Goal: Information Seeking & Learning: Find specific fact

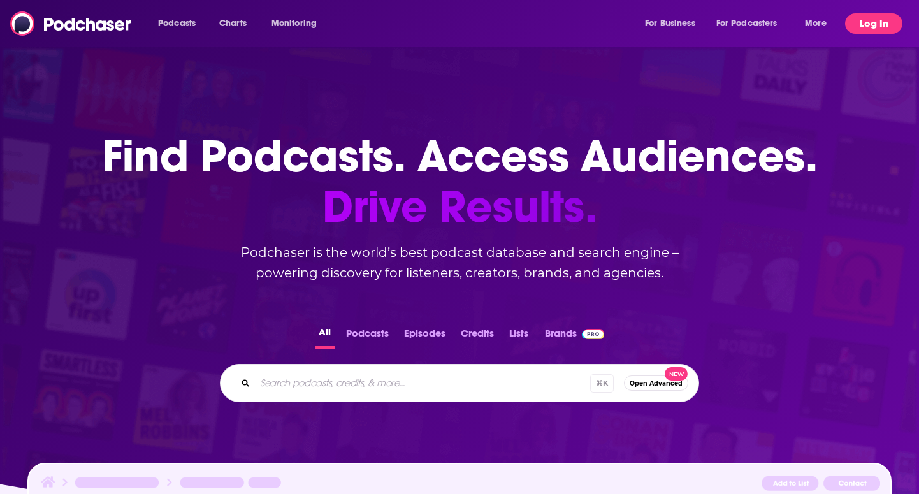
click at [870, 24] on button "Log In" at bounding box center [873, 23] width 57 height 20
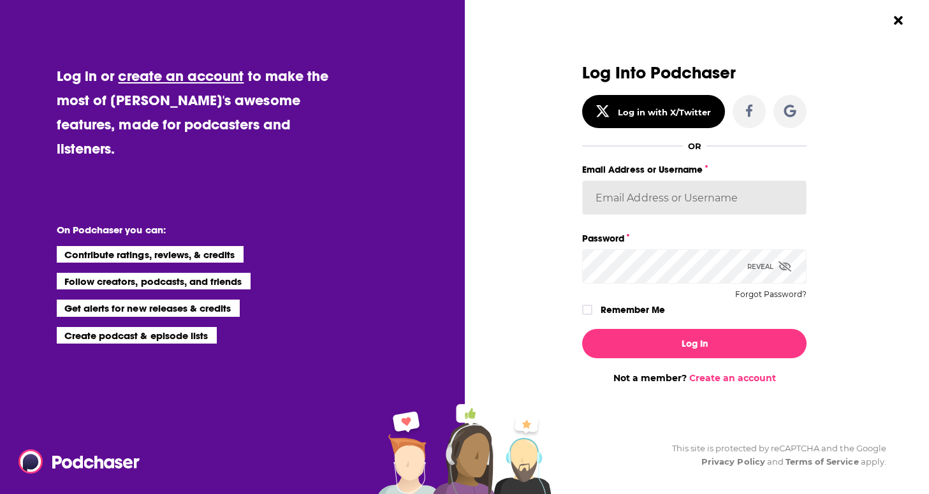
click at [683, 190] on input "Email Address or Username" at bounding box center [694, 197] width 224 height 34
type input "[PERSON_NAME][EMAIL_ADDRESS][DOMAIN_NAME]"
click at [634, 313] on label "Remember Me" at bounding box center [633, 310] width 64 height 17
click at [591, 316] on input "rememberMe" at bounding box center [587, 316] width 8 height 0
click at [636, 327] on div "Log In Not a member? Create an account" at bounding box center [694, 351] width 224 height 65
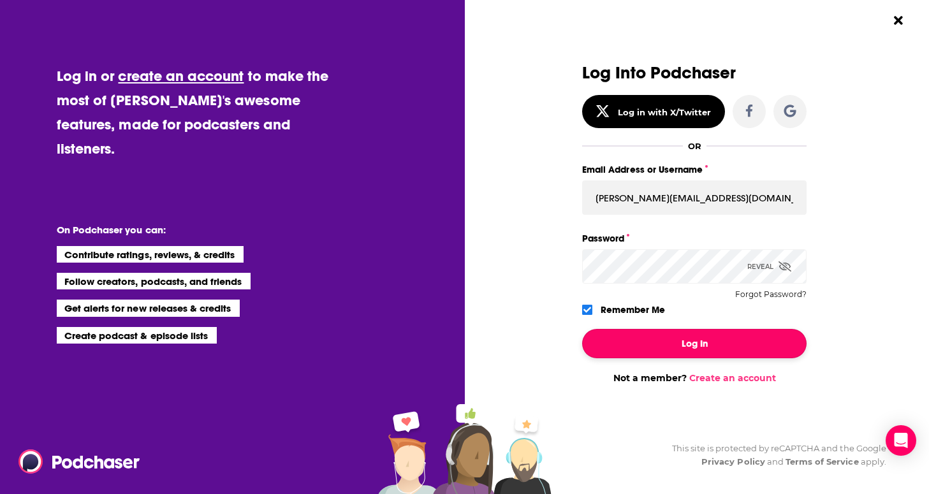
click at [638, 341] on button "Log In" at bounding box center [694, 343] width 224 height 29
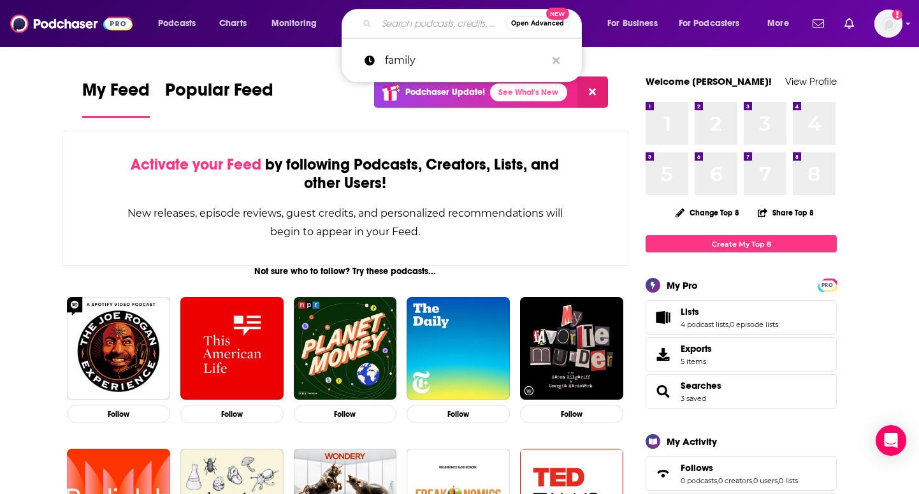
click at [443, 24] on input "Search podcasts, credits, & more..." at bounding box center [441, 23] width 129 height 20
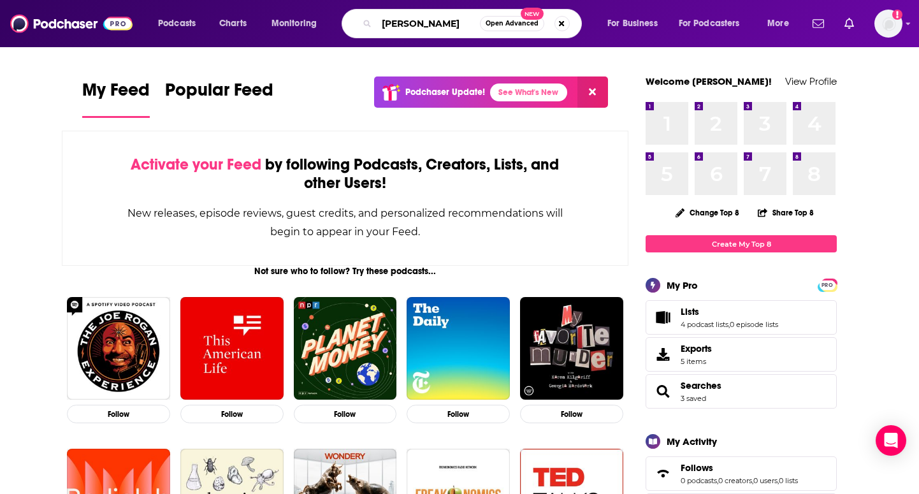
type input "[PERSON_NAME]"
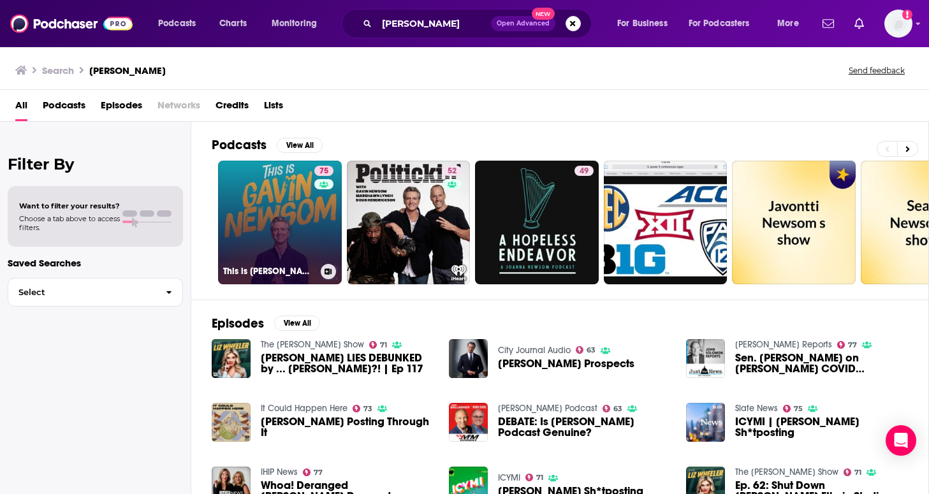
click at [323, 228] on div "75" at bounding box center [325, 215] width 22 height 98
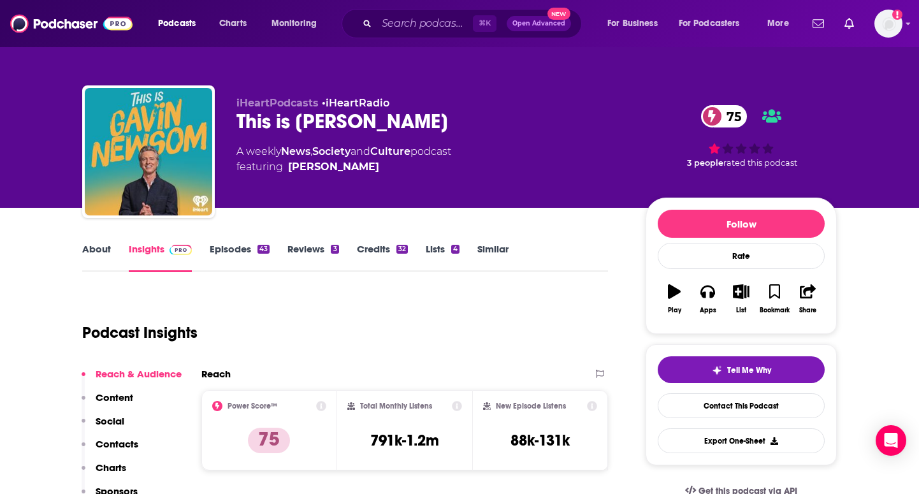
click at [319, 168] on div "[PERSON_NAME]" at bounding box center [333, 166] width 91 height 15
drag, startPoint x: 377, startPoint y: 174, endPoint x: 365, endPoint y: 171, distance: 11.9
click at [365, 171] on span "featuring [PERSON_NAME]" at bounding box center [344, 166] width 215 height 15
copy span "[PERSON_NAME]"
click at [397, 10] on div "⌘ K Open Advanced New" at bounding box center [462, 23] width 240 height 29
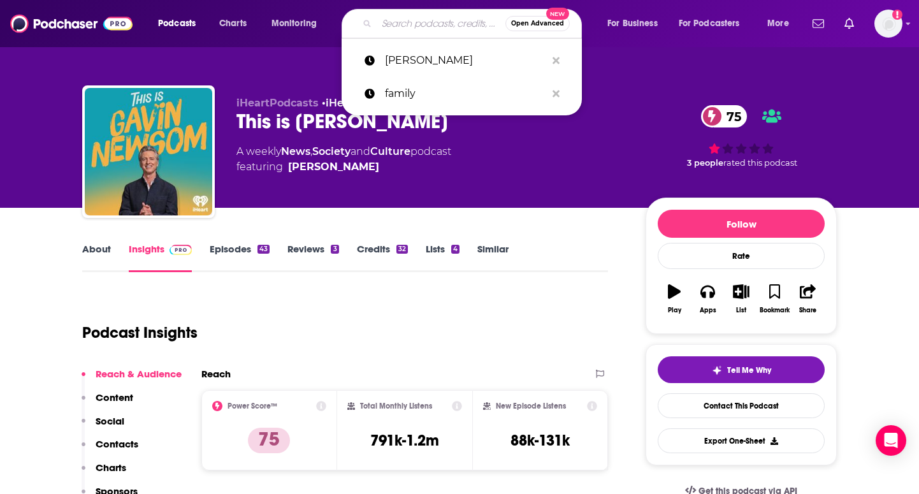
click at [398, 20] on input "Search podcasts, credits, & more..." at bounding box center [441, 23] width 129 height 20
paste input "[PERSON_NAME]"
type input "[PERSON_NAME]"
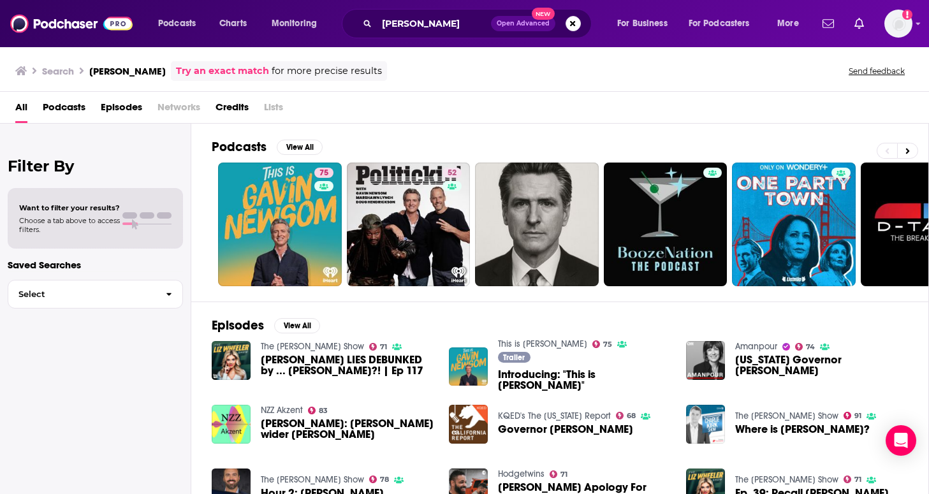
click at [29, 107] on div "All Podcasts Episodes Networks Credits Lists" at bounding box center [467, 110] width 904 height 26
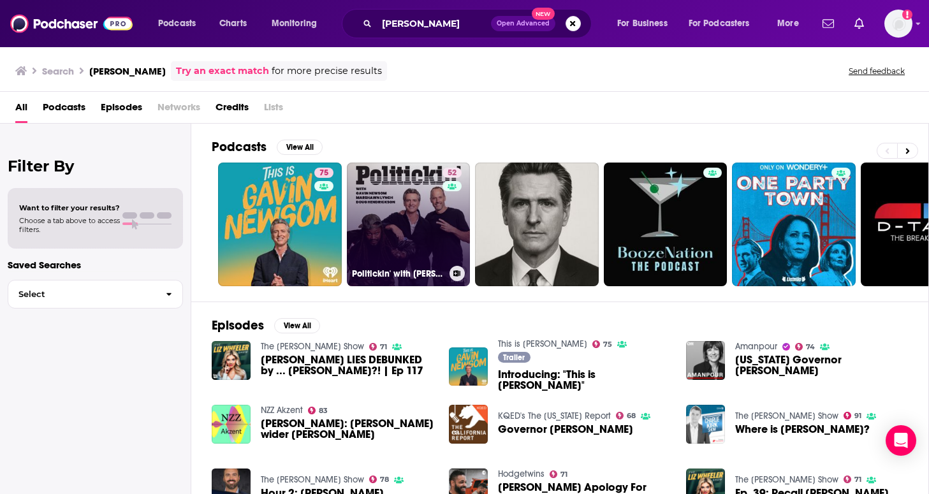
click at [406, 217] on link "52 Politickin' with [PERSON_NAME], [PERSON_NAME], and [PERSON_NAME]" at bounding box center [409, 225] width 124 height 124
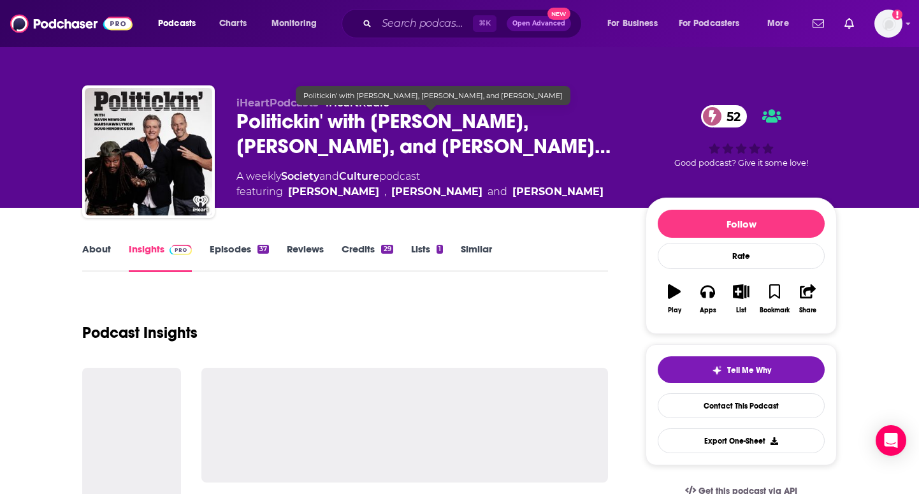
click at [398, 128] on span "Politickin' with [PERSON_NAME], [PERSON_NAME], and [PERSON_NAME]…" at bounding box center [431, 134] width 389 height 50
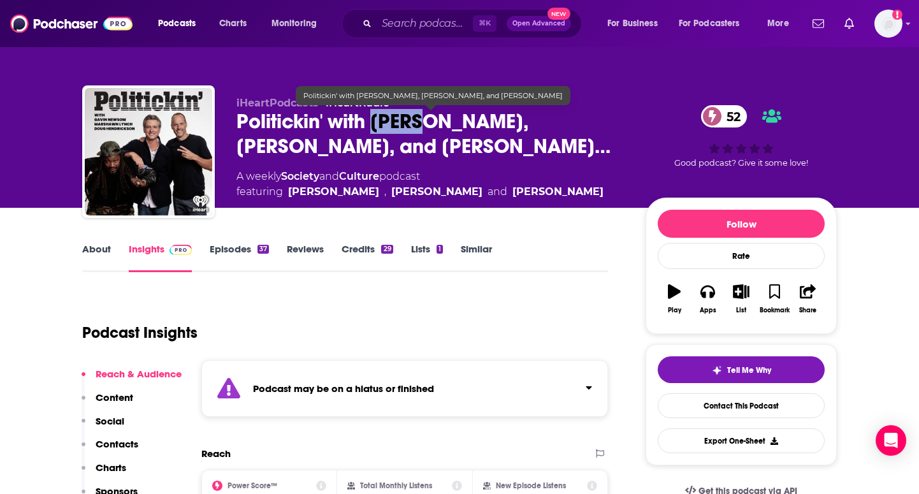
click at [398, 128] on span "Politickin' with [PERSON_NAME], [PERSON_NAME], and [PERSON_NAME]…" at bounding box center [431, 134] width 389 height 50
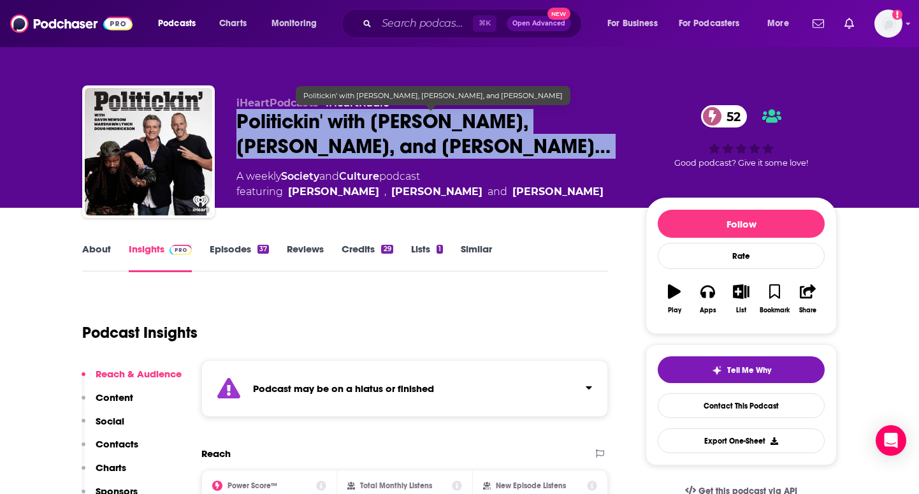
click at [398, 128] on span "Politickin' with [PERSON_NAME], [PERSON_NAME], and [PERSON_NAME]…" at bounding box center [431, 134] width 389 height 50
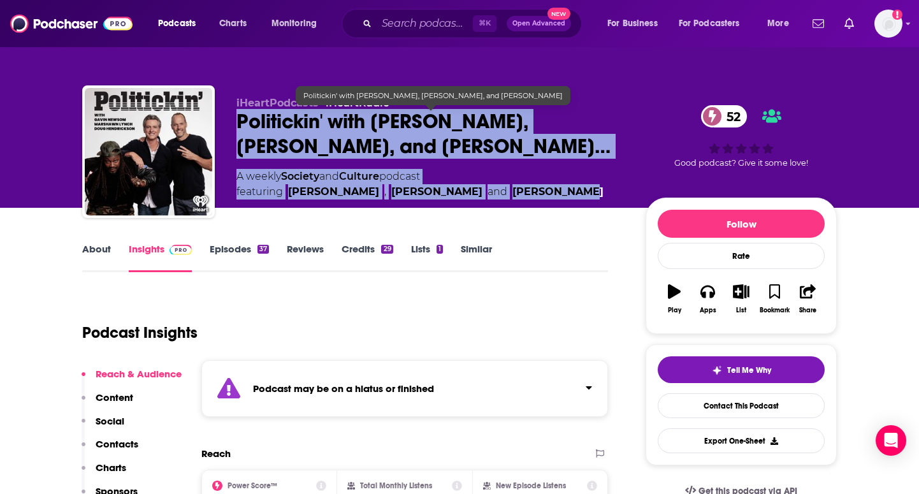
drag, startPoint x: 612, startPoint y: 192, endPoint x: 242, endPoint y: 126, distance: 376.2
click at [242, 127] on div "iHeartPodcasts • iHeartRadio Politickin' with [PERSON_NAME], [PERSON_NAME], and…" at bounding box center [431, 148] width 389 height 103
click at [242, 126] on span "Politickin' with [PERSON_NAME], [PERSON_NAME], and [PERSON_NAME]…" at bounding box center [431, 134] width 389 height 50
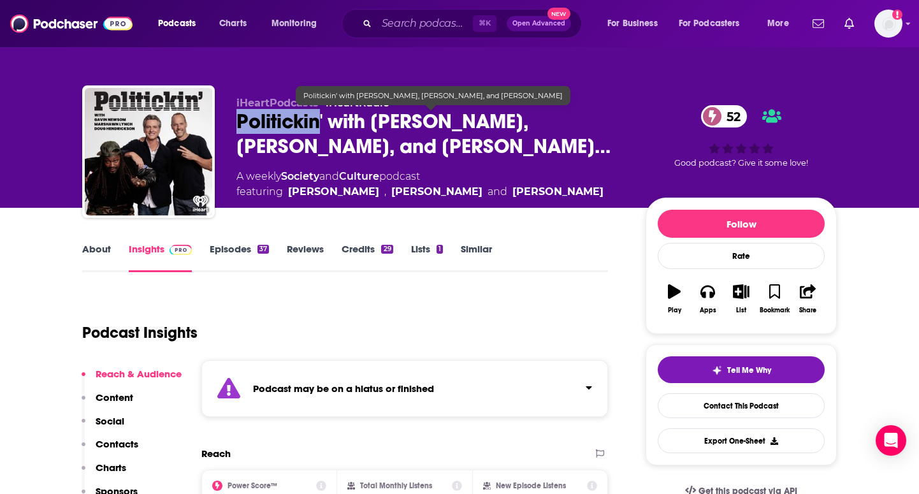
click at [242, 126] on span "Politickin' with [PERSON_NAME], [PERSON_NAME], and [PERSON_NAME]…" at bounding box center [431, 134] width 389 height 50
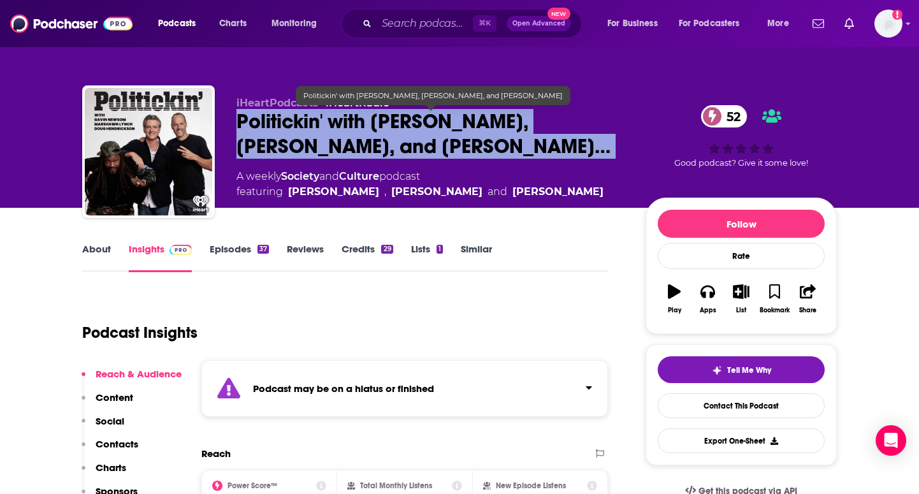
click at [242, 126] on span "Politickin' with [PERSON_NAME], [PERSON_NAME], and [PERSON_NAME]…" at bounding box center [431, 134] width 389 height 50
